Goal: Check status: Check status

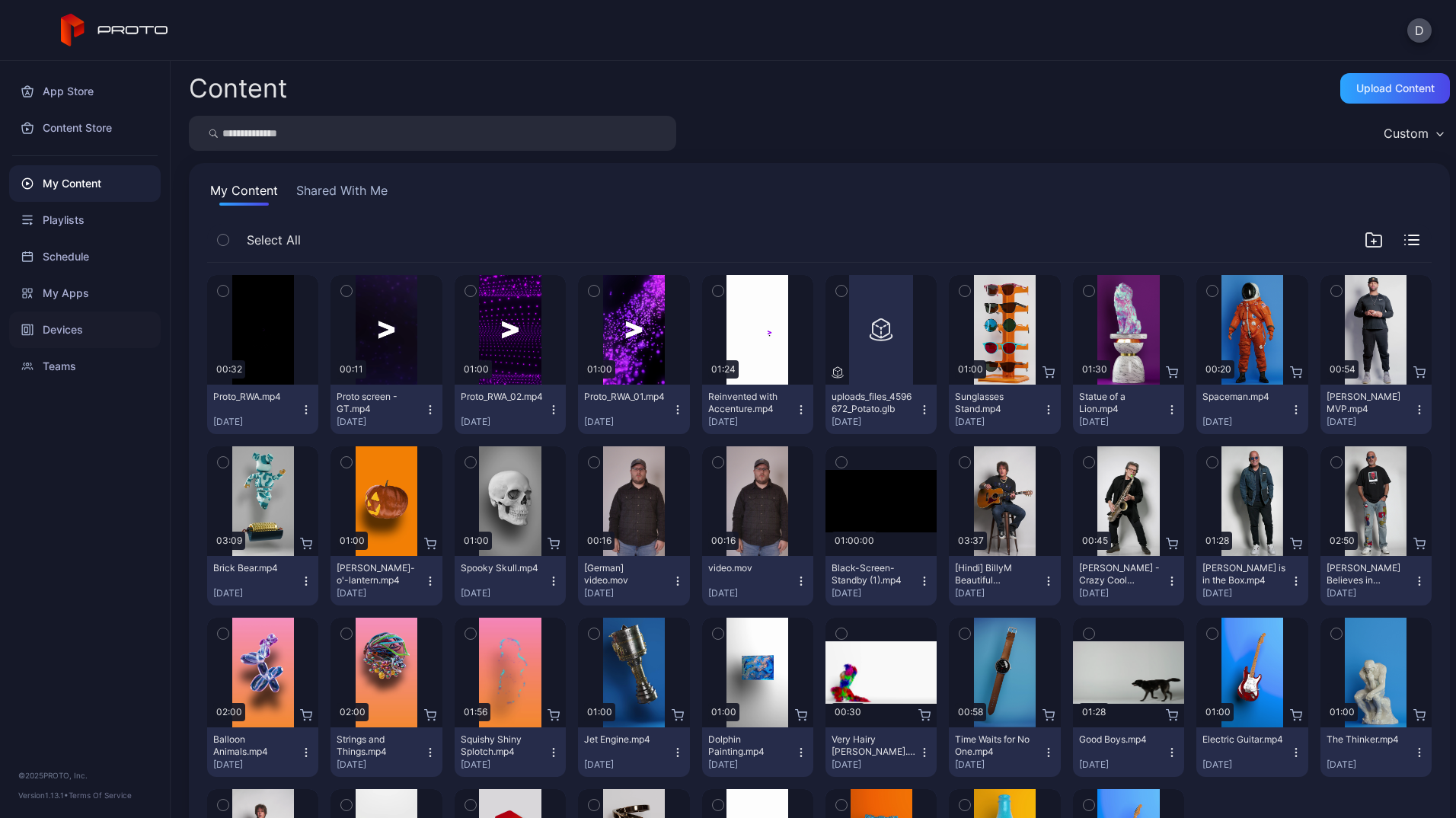
click at [78, 316] on div "Devices" at bounding box center [84, 329] width 151 height 36
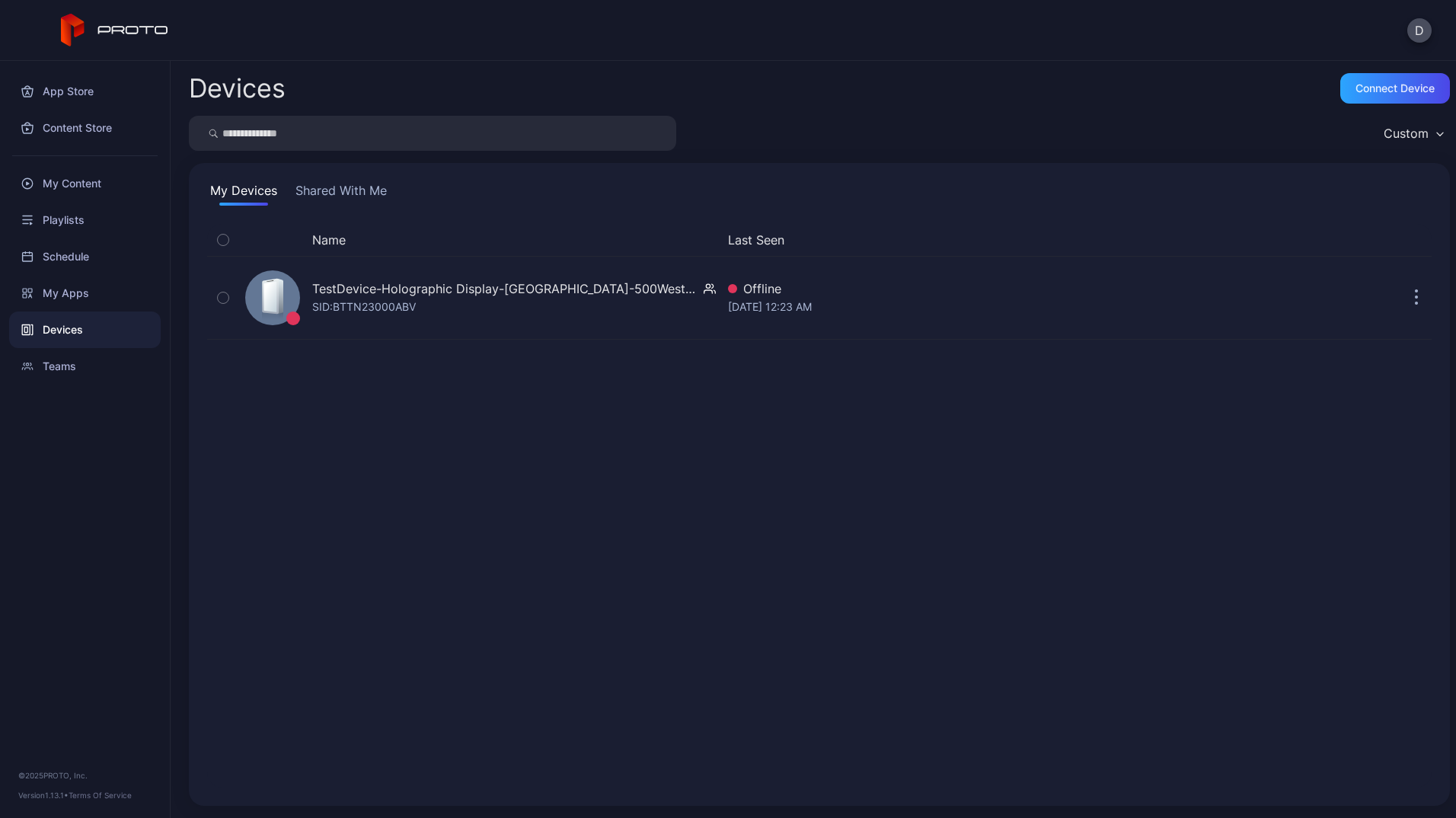
click at [310, 179] on div "My Devices Shared With Me Name Last Seen TestDevice-Holographic Display-[GEOGRA…" at bounding box center [819, 484] width 1261 height 643
click at [328, 190] on button "Shared With Me" at bounding box center [341, 193] width 98 height 24
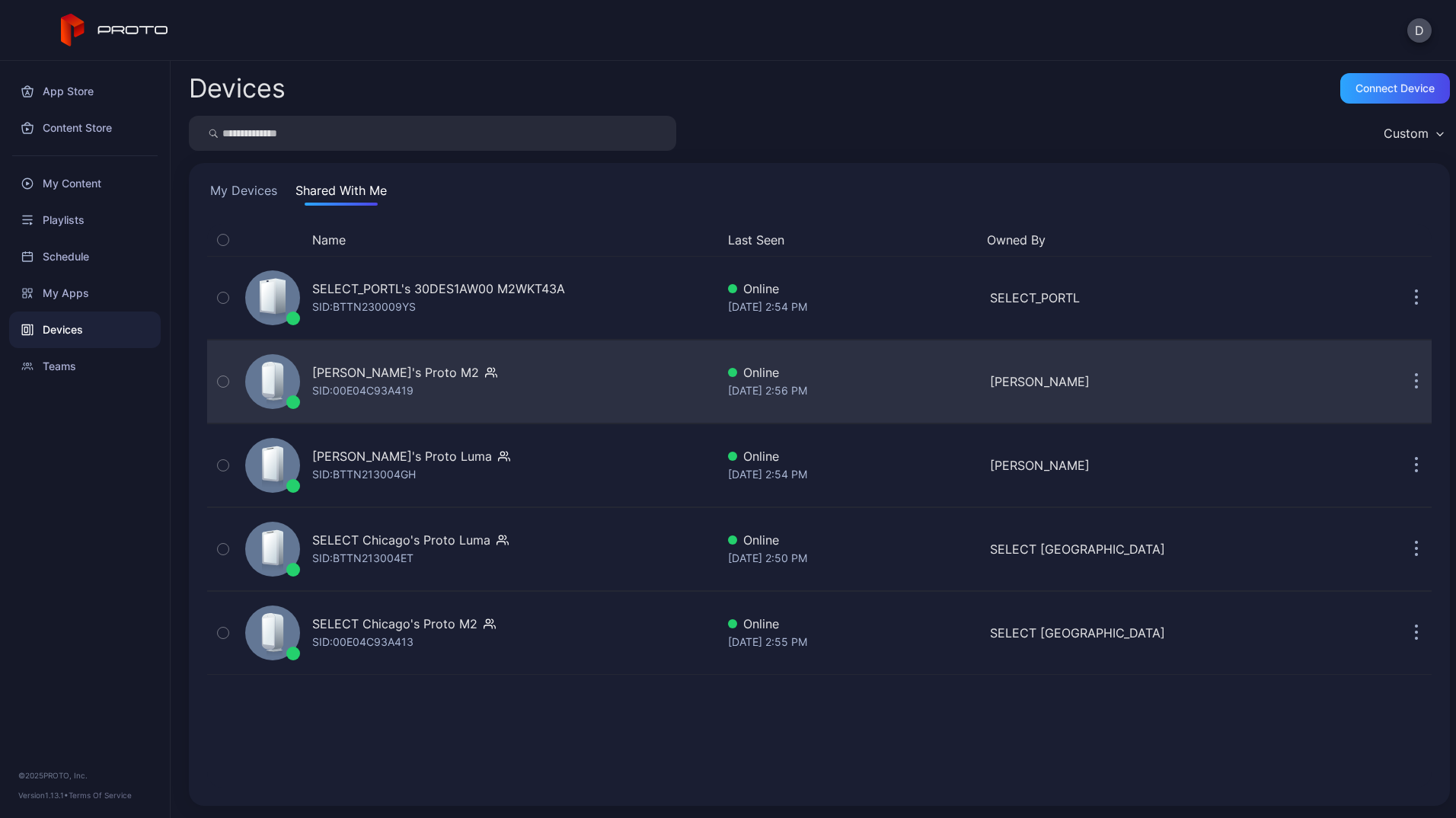
click at [347, 371] on div "[PERSON_NAME]'s Proto M2" at bounding box center [396, 372] width 167 height 19
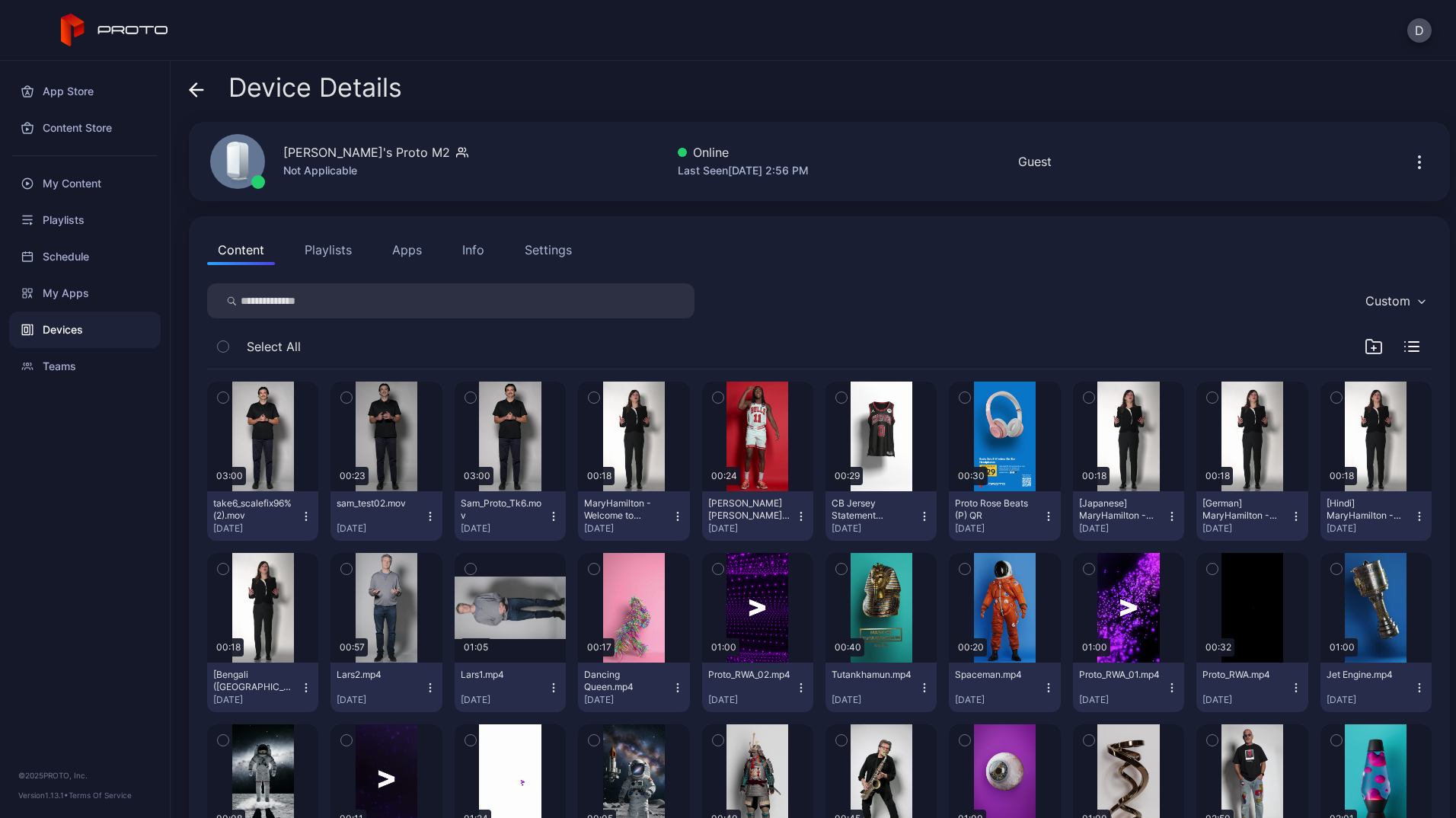
click at [549, 243] on div "Settings" at bounding box center [548, 249] width 47 height 19
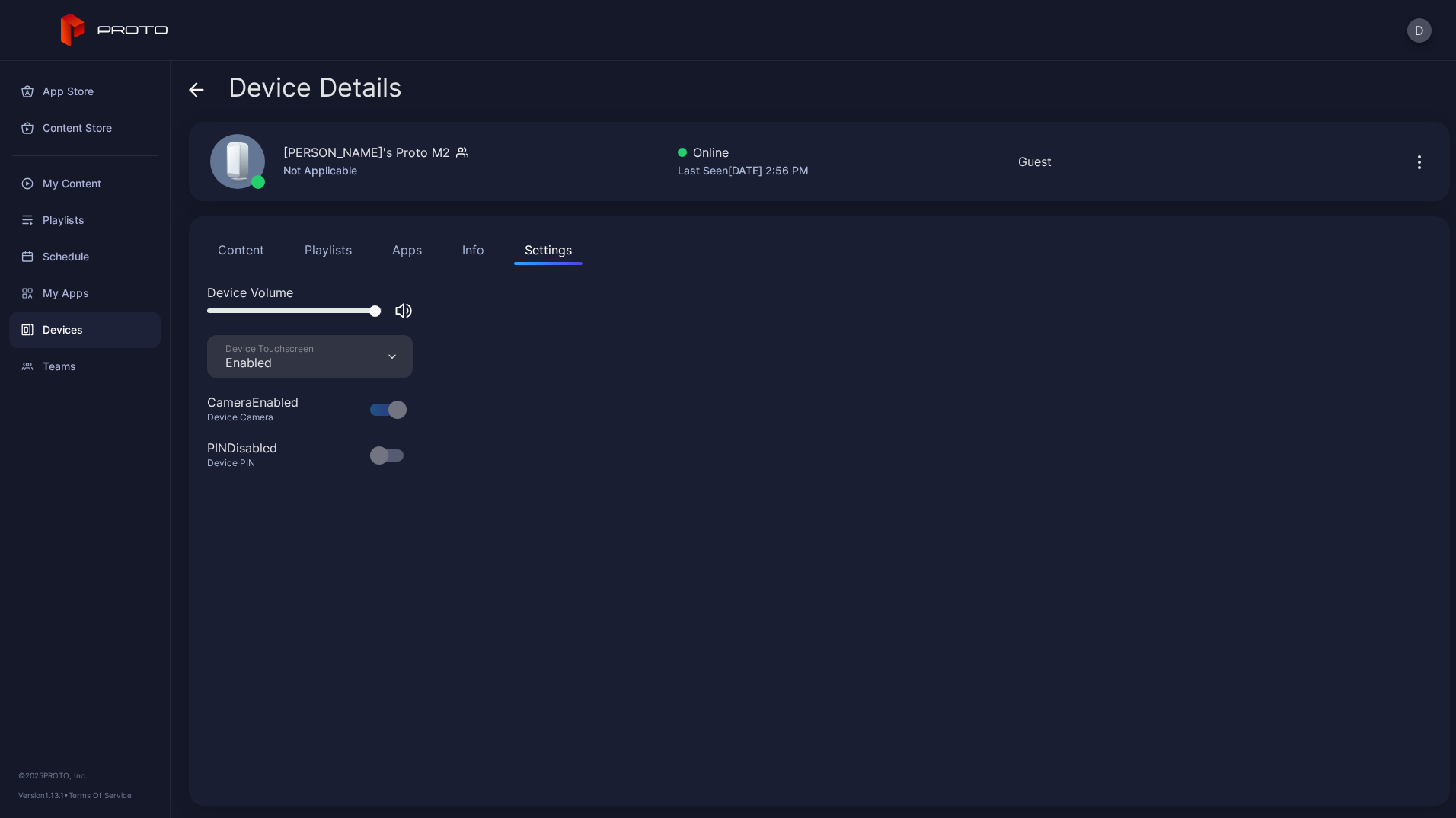
click at [476, 248] on div "Info" at bounding box center [472, 249] width 22 height 19
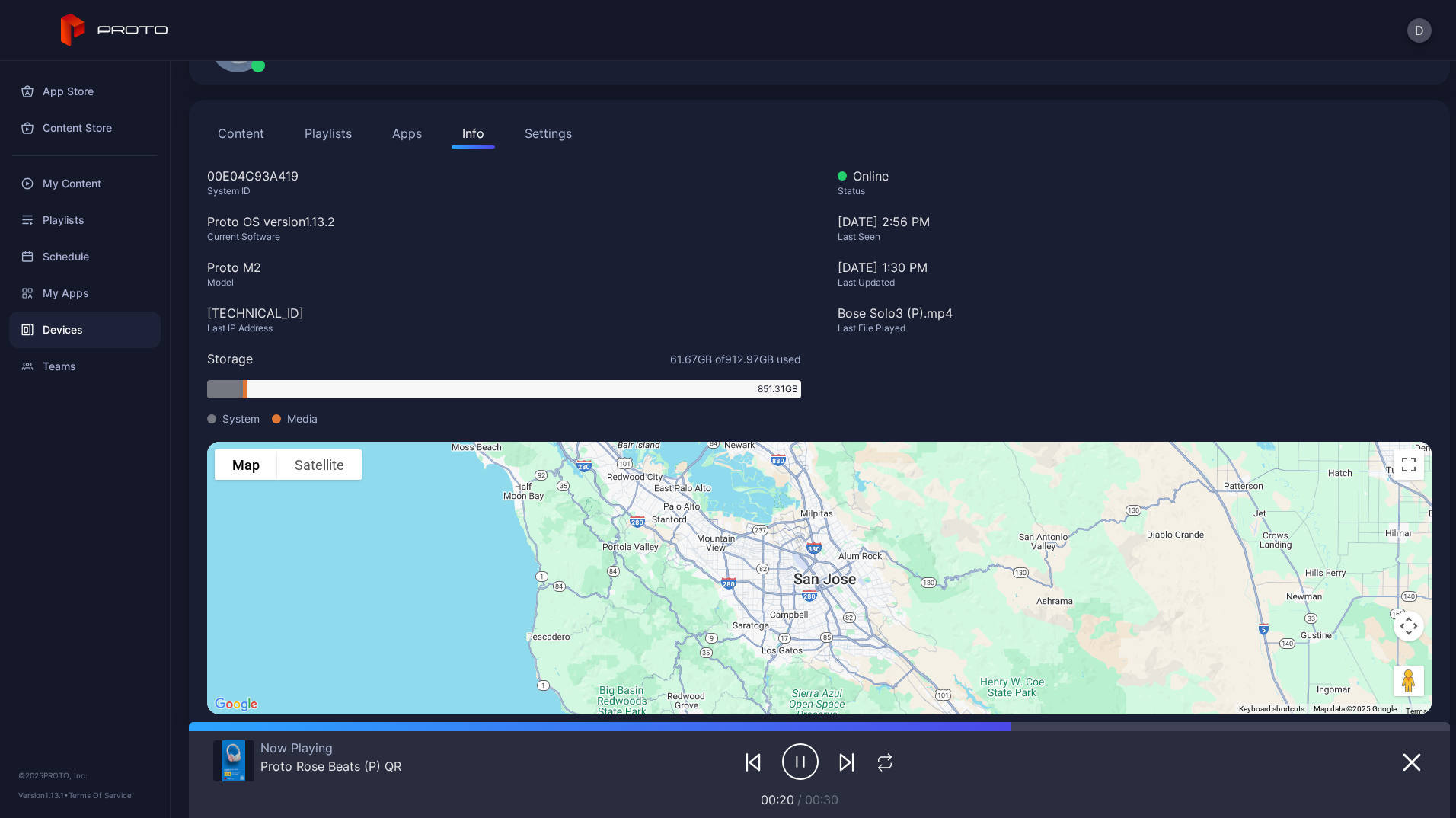
scroll to position [139, 0]
